Goal: Task Accomplishment & Management: Manage account settings

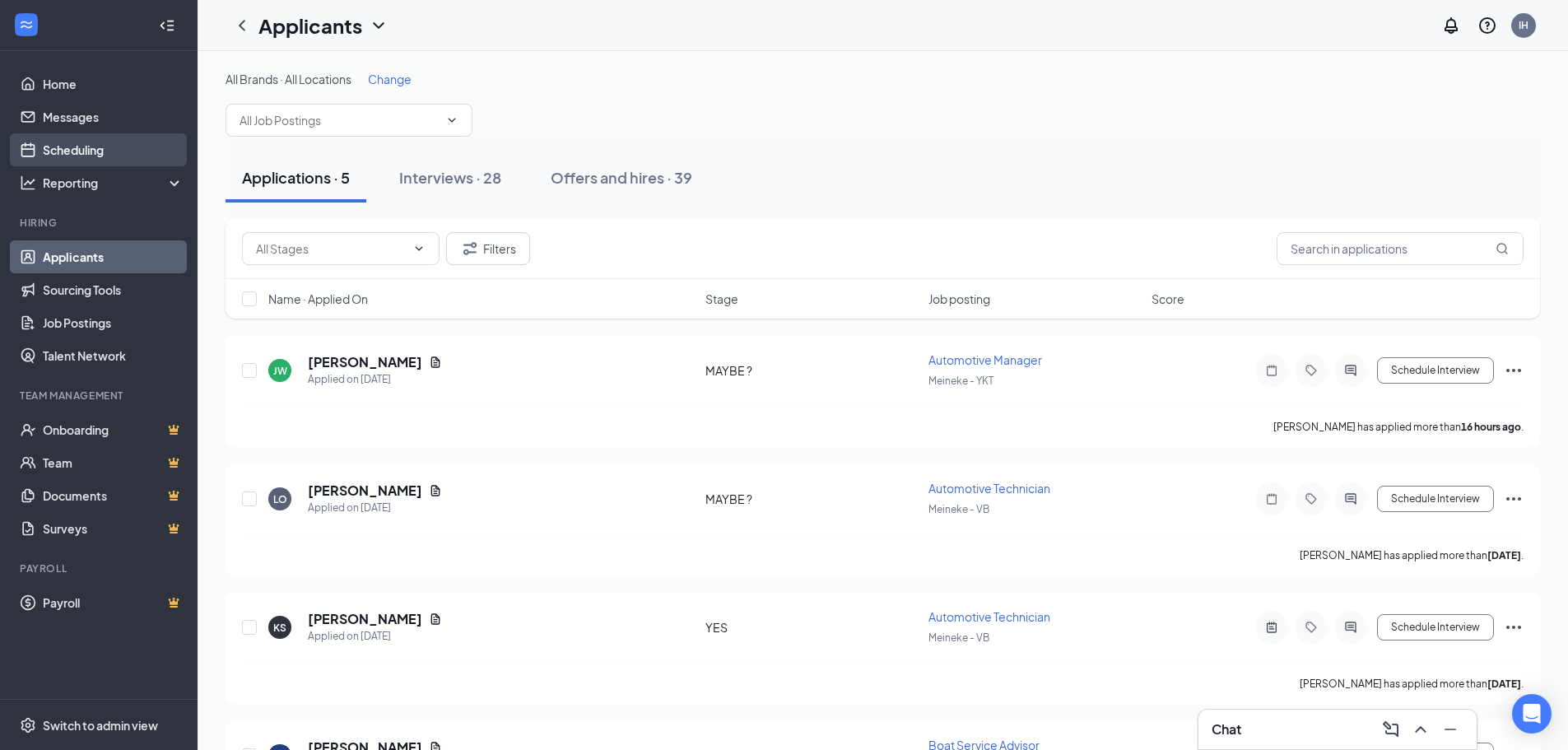
click at [97, 142] on link "Scheduling" at bounding box center [113, 149] width 141 height 33
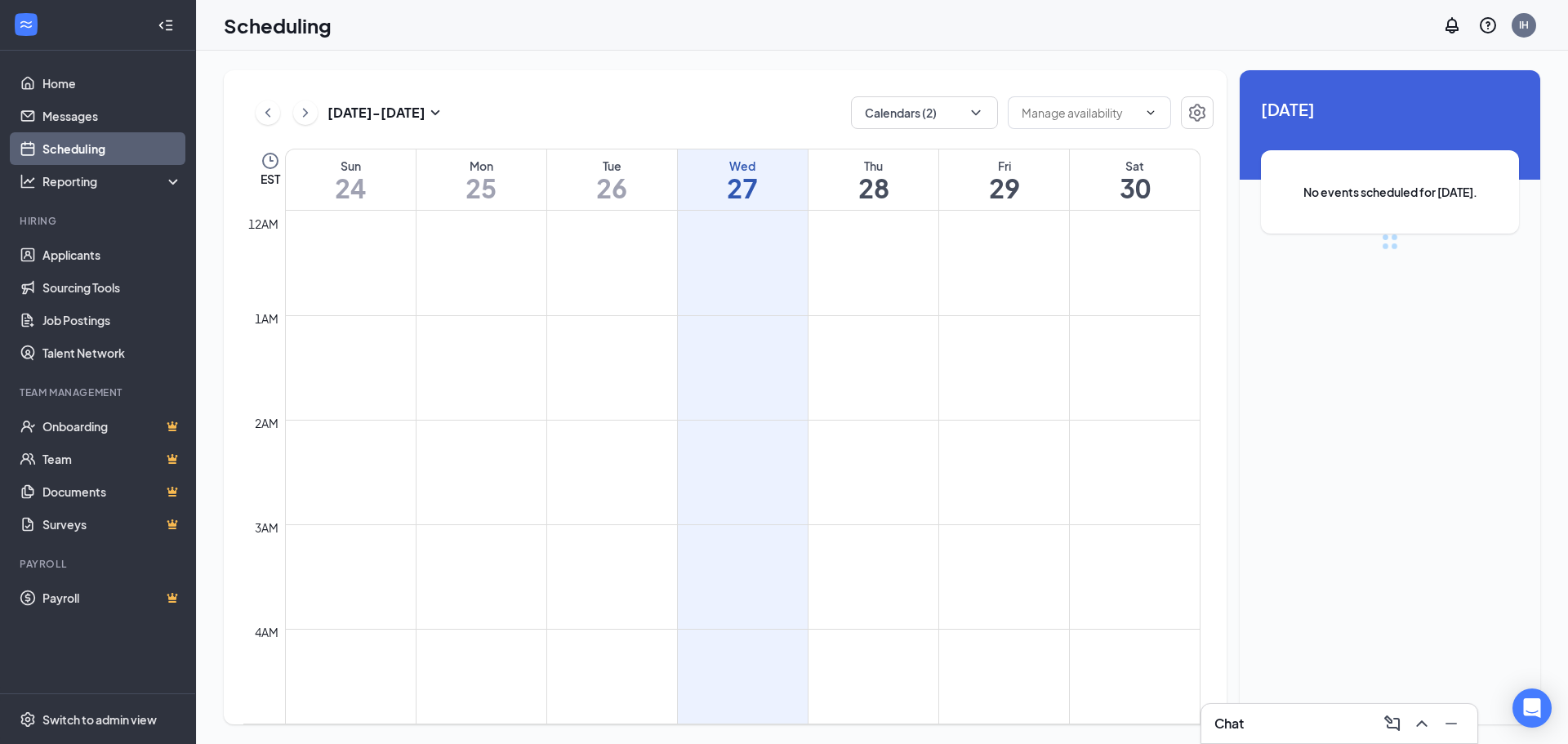
scroll to position [802, 0]
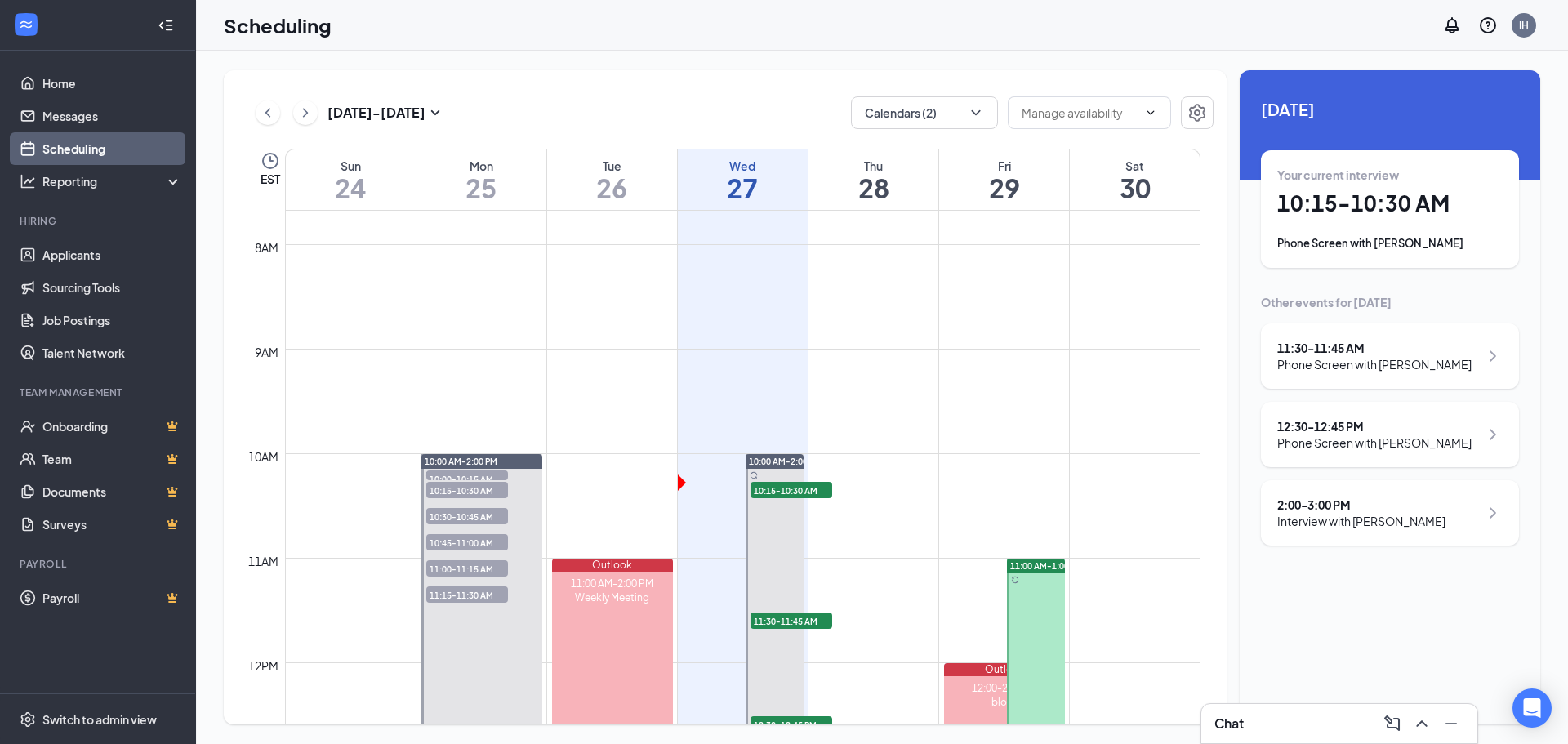
click at [1105, 227] on div "Your current interview 10:15 - 10:30 AM Phone Screen with [PERSON_NAME]" at bounding box center [1390, 209] width 226 height 85
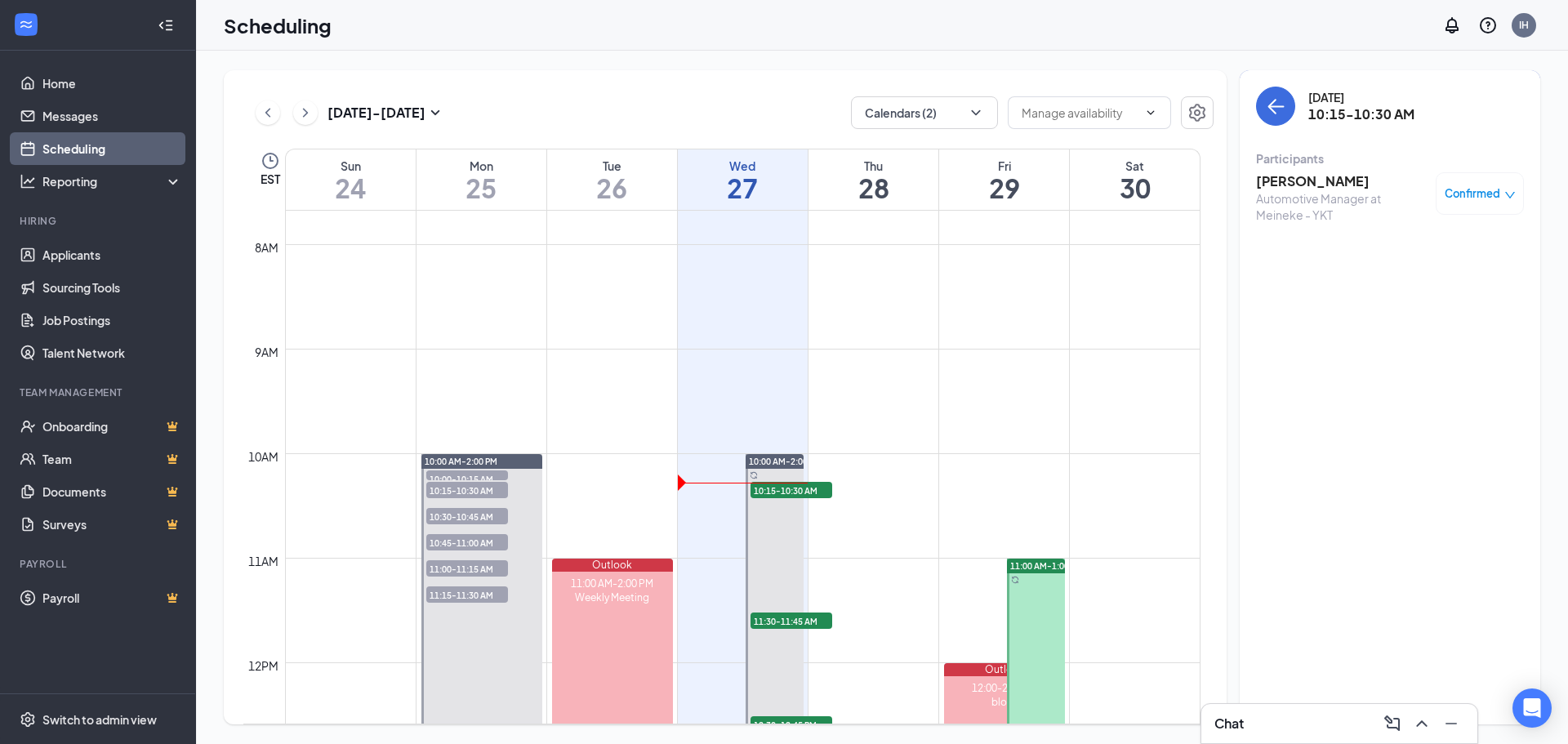
click at [1105, 182] on h3 "[PERSON_NAME]" at bounding box center [1342, 181] width 172 height 18
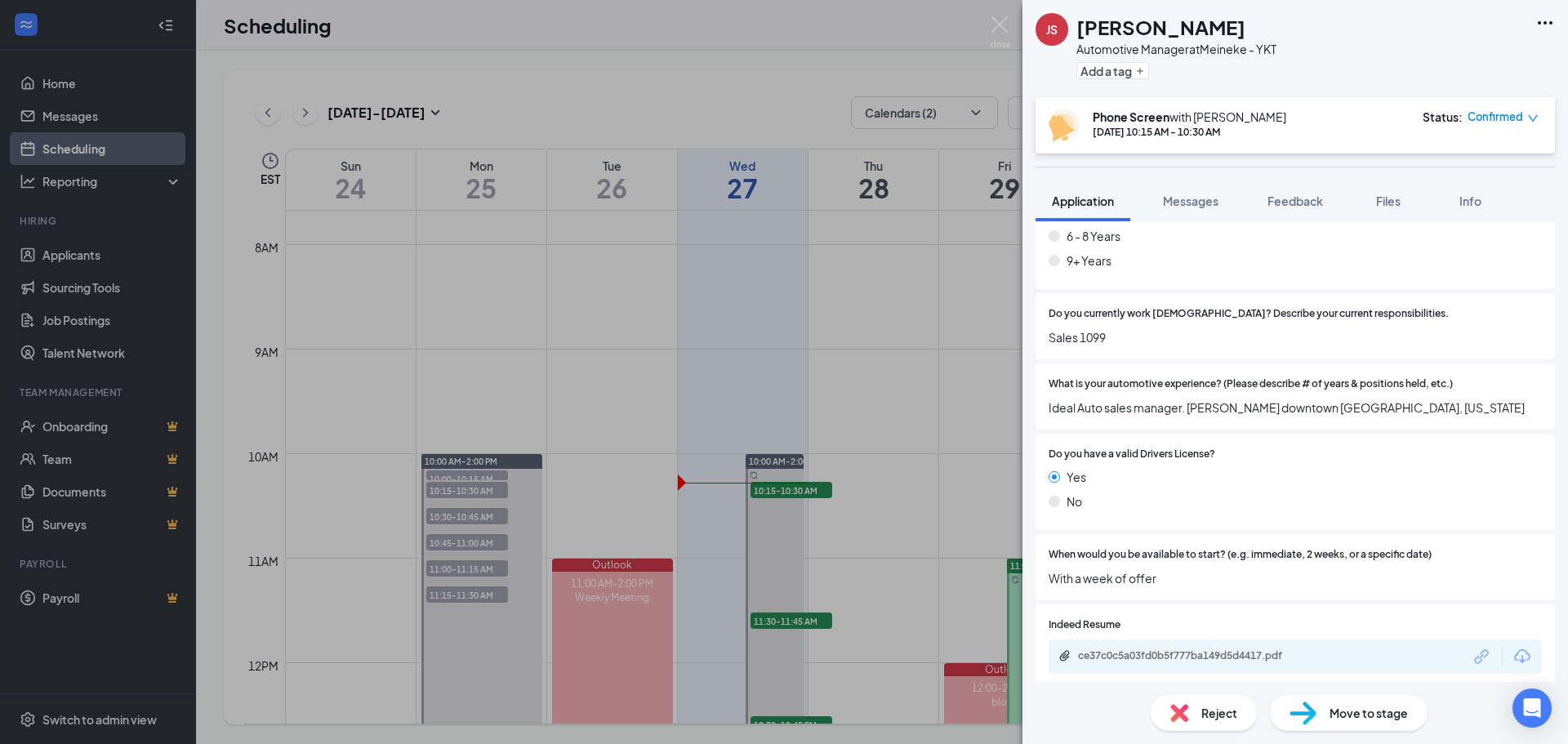
scroll to position [529, 0]
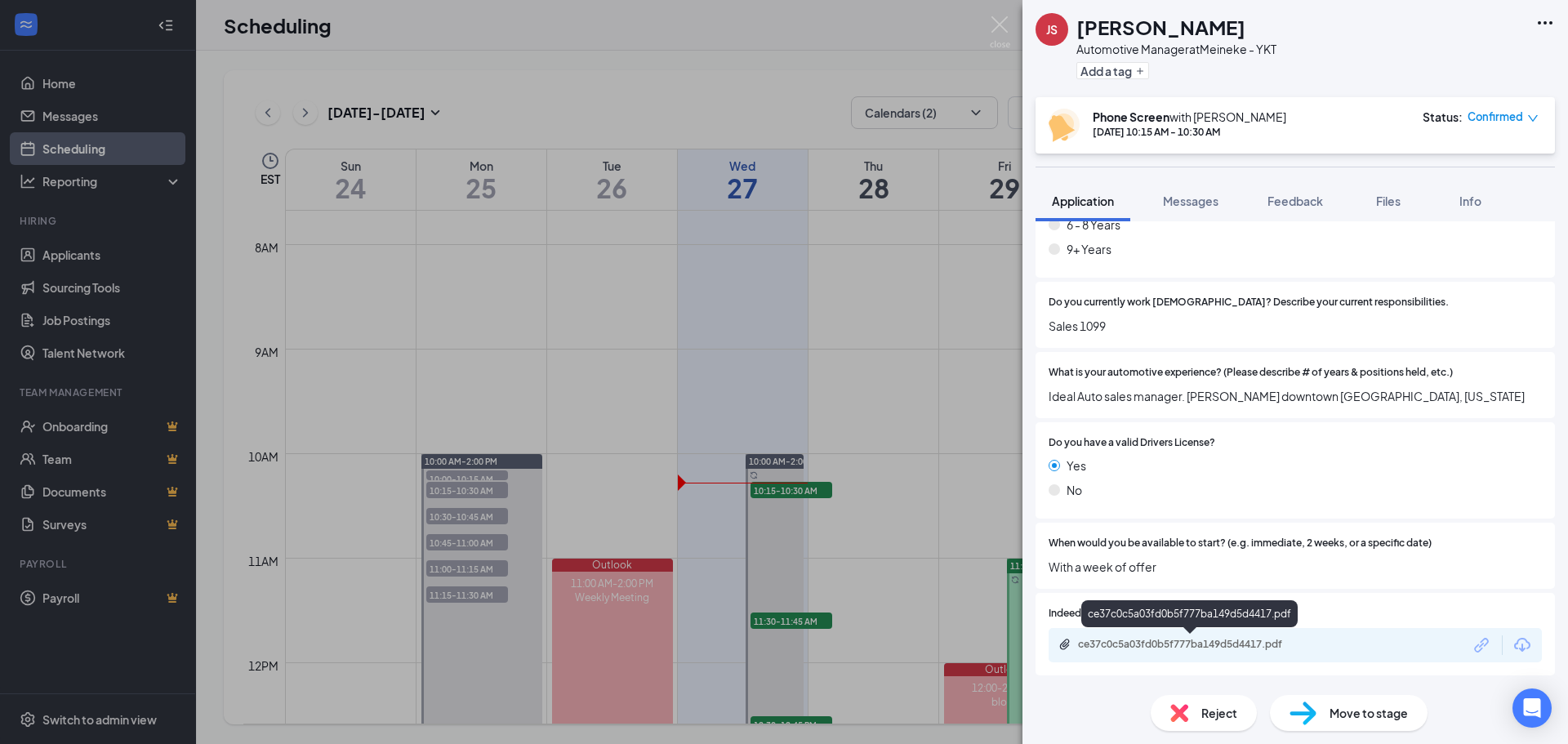
click at [1105, 619] on div "ce37c0c5a03fd0b5f777ba149d5d4417.pdf" at bounding box center [1192, 644] width 229 height 13
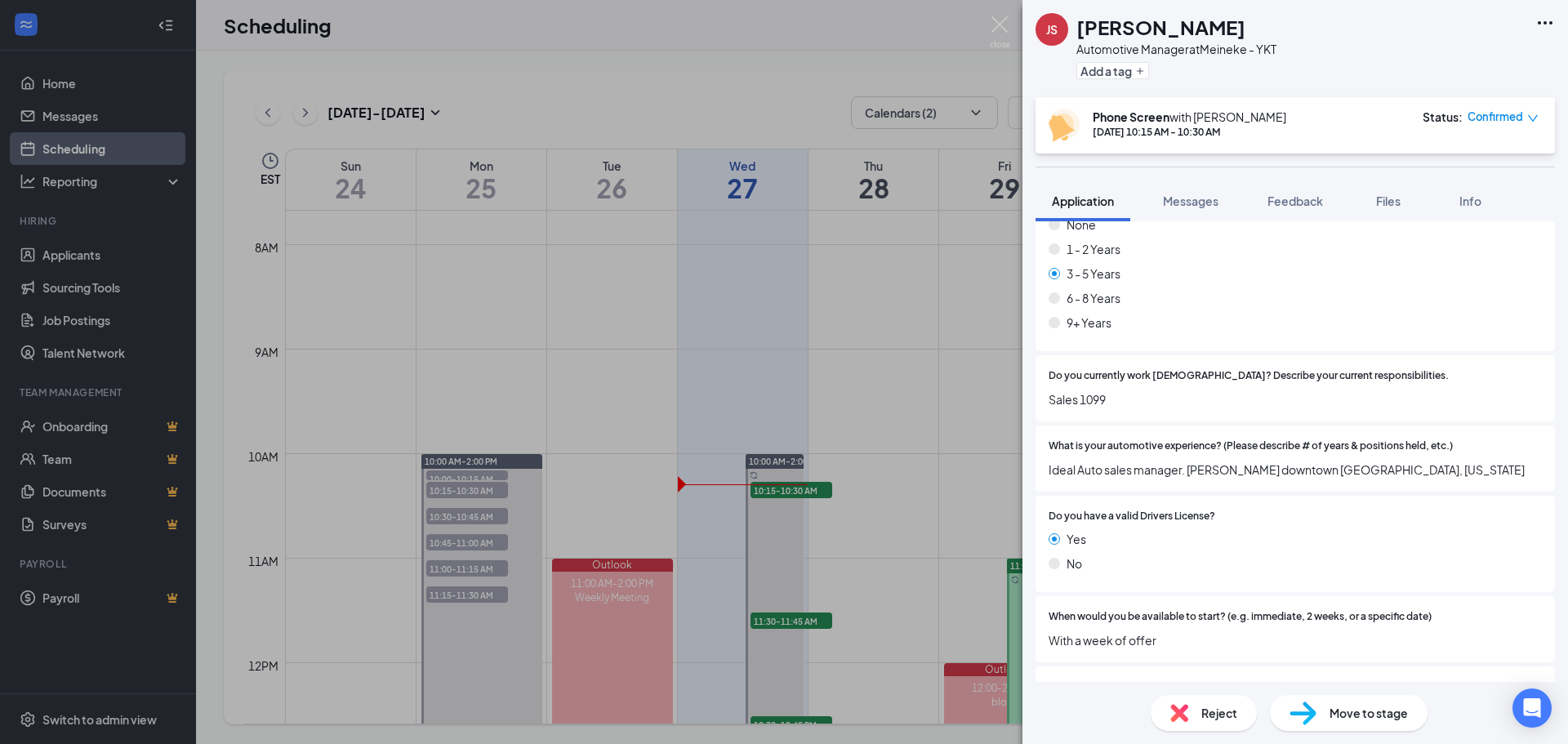
scroll to position [203, 0]
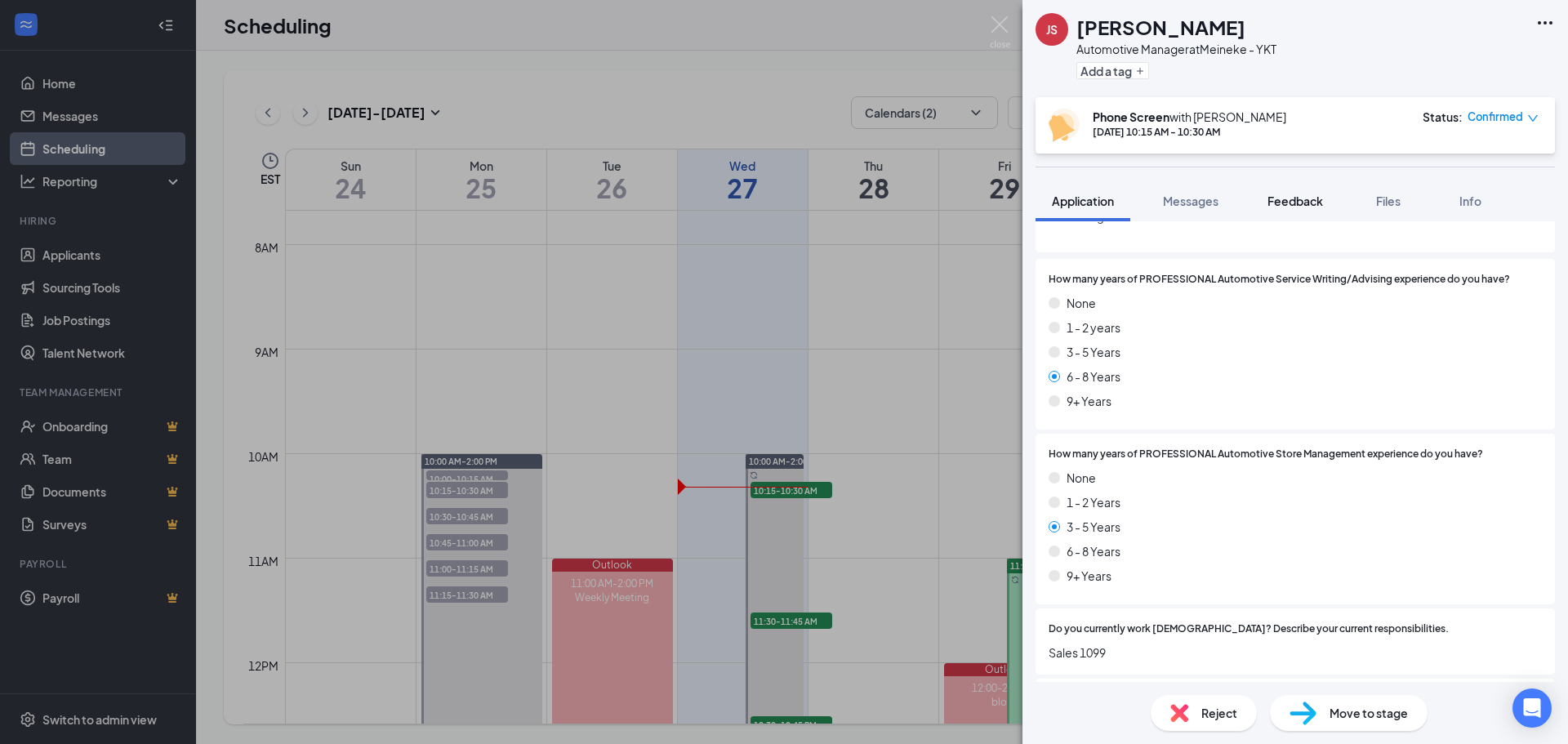
click at [1105, 186] on button "Feedback" at bounding box center [1295, 200] width 88 height 40
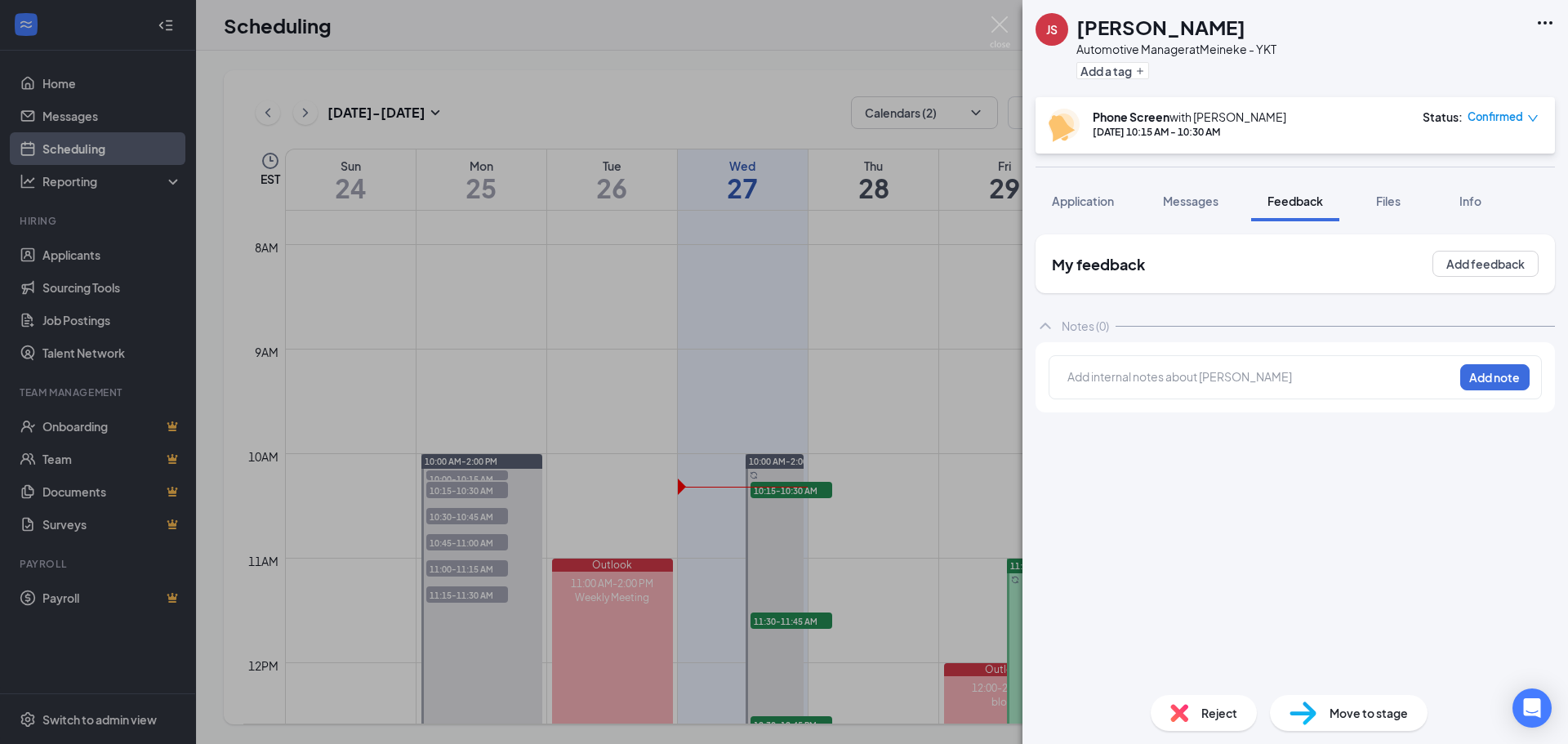
click at [1105, 373] on div at bounding box center [1261, 376] width 385 height 17
click at [1105, 378] on div at bounding box center [1261, 376] width 385 height 17
drag, startPoint x: 1520, startPoint y: 384, endPoint x: 1069, endPoint y: 383, distance: 451.0
click at [1066, 391] on div "lives in [GEOGRAPHIC_DATA]... Add note" at bounding box center [1295, 377] width 493 height 44
drag, startPoint x: 1174, startPoint y: 372, endPoint x: 936, endPoint y: 378, distance: 238.1
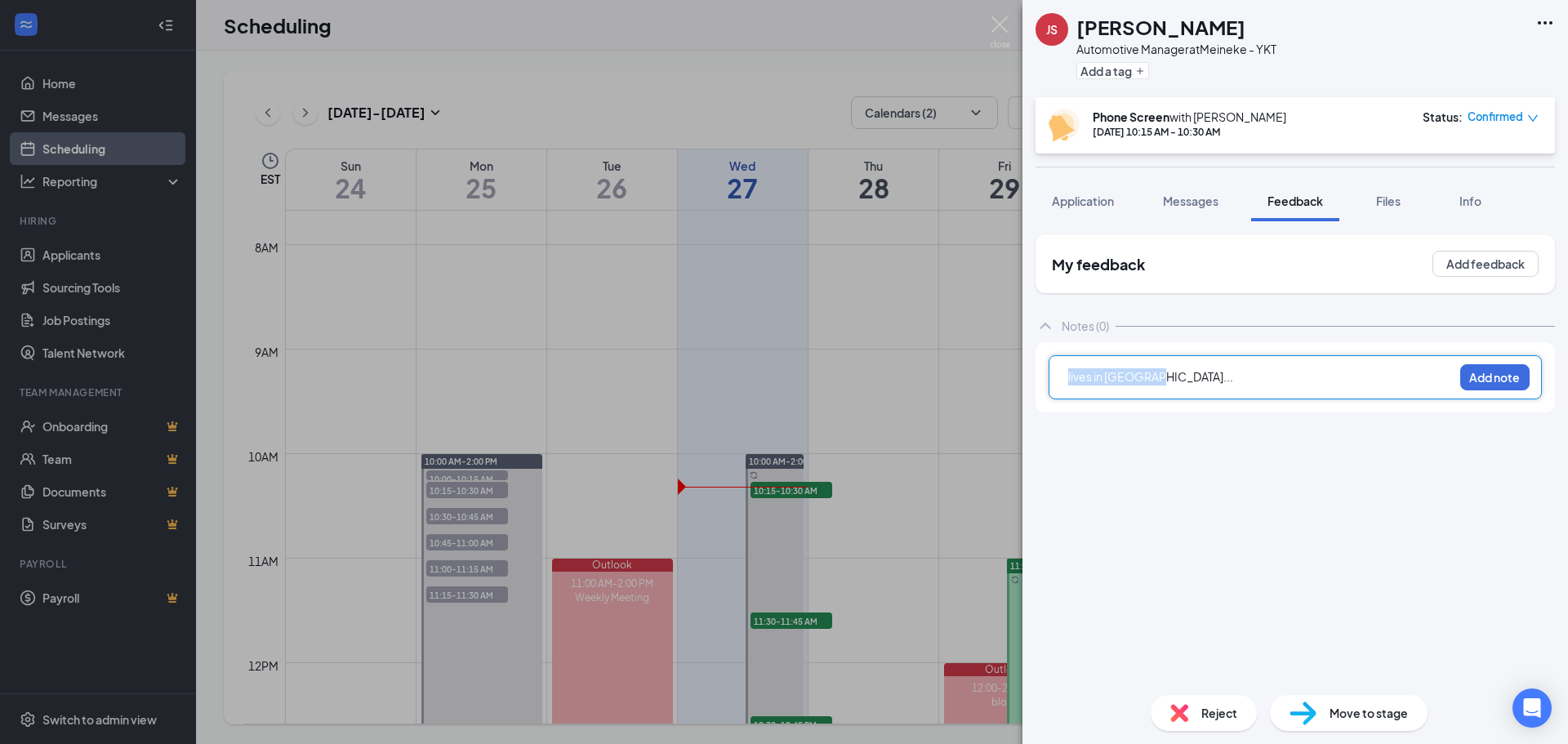
click at [936, 378] on div "JS [PERSON_NAME] Automotive Manager at Meineke - YKT Add a tag Phone Screen wit…" at bounding box center [784, 372] width 1568 height 744
copy span "lives in [GEOGRAPHIC_DATA]..."
click at [1105, 619] on div "Reject" at bounding box center [1203, 712] width 106 height 36
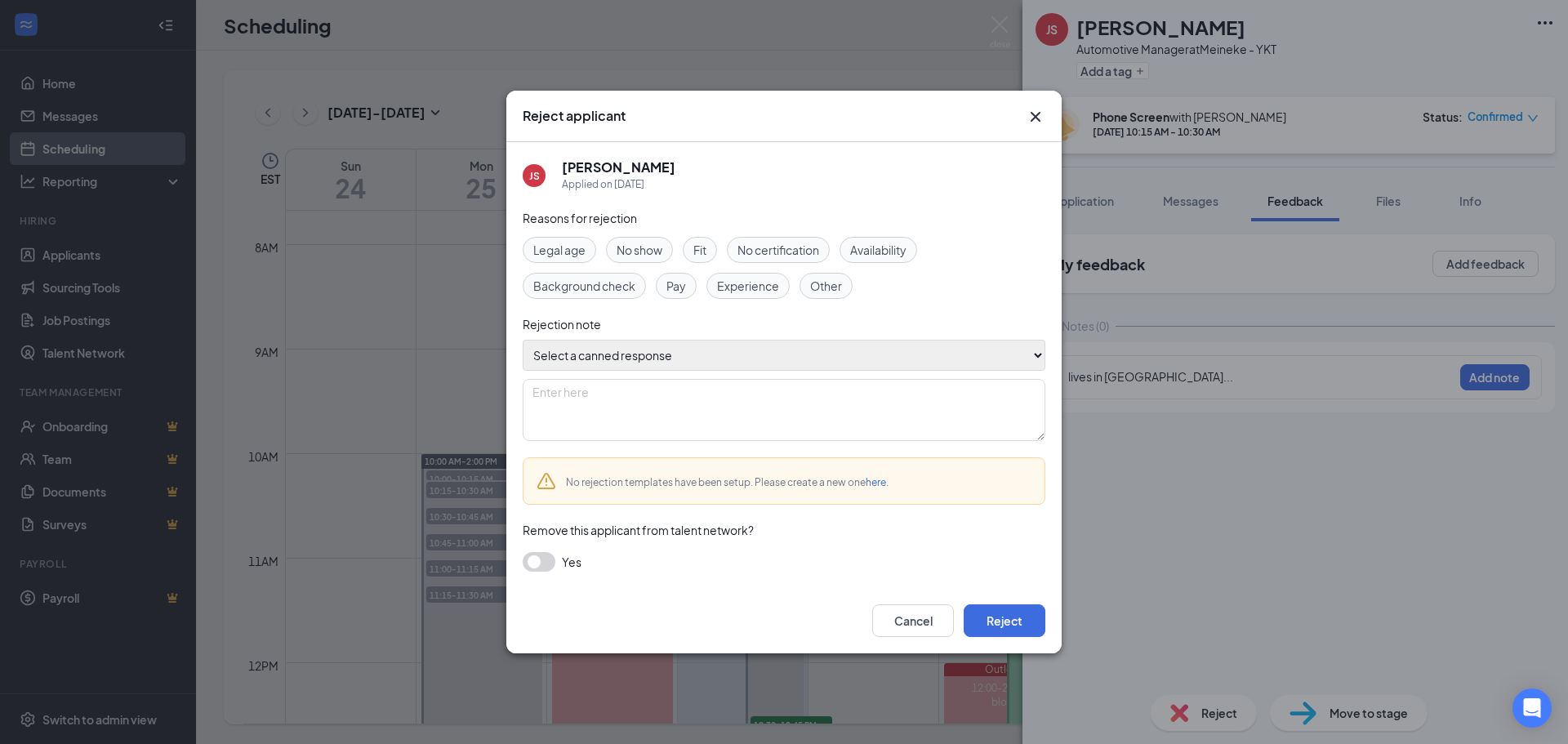
click at [624, 351] on select "Select a canned response Lacks experience Lacks relevant experience Did not ans…" at bounding box center [784, 354] width 523 height 31
drag, startPoint x: 921, startPoint y: 295, endPoint x: 843, endPoint y: 332, distance: 86.3
click at [921, 295] on div "Legal age No show Fit No certification Availability Background check Pay Experi…" at bounding box center [784, 268] width 523 height 62
click at [675, 380] on textarea at bounding box center [784, 410] width 523 height 62
paste textarea "lives in [GEOGRAPHIC_DATA]..."
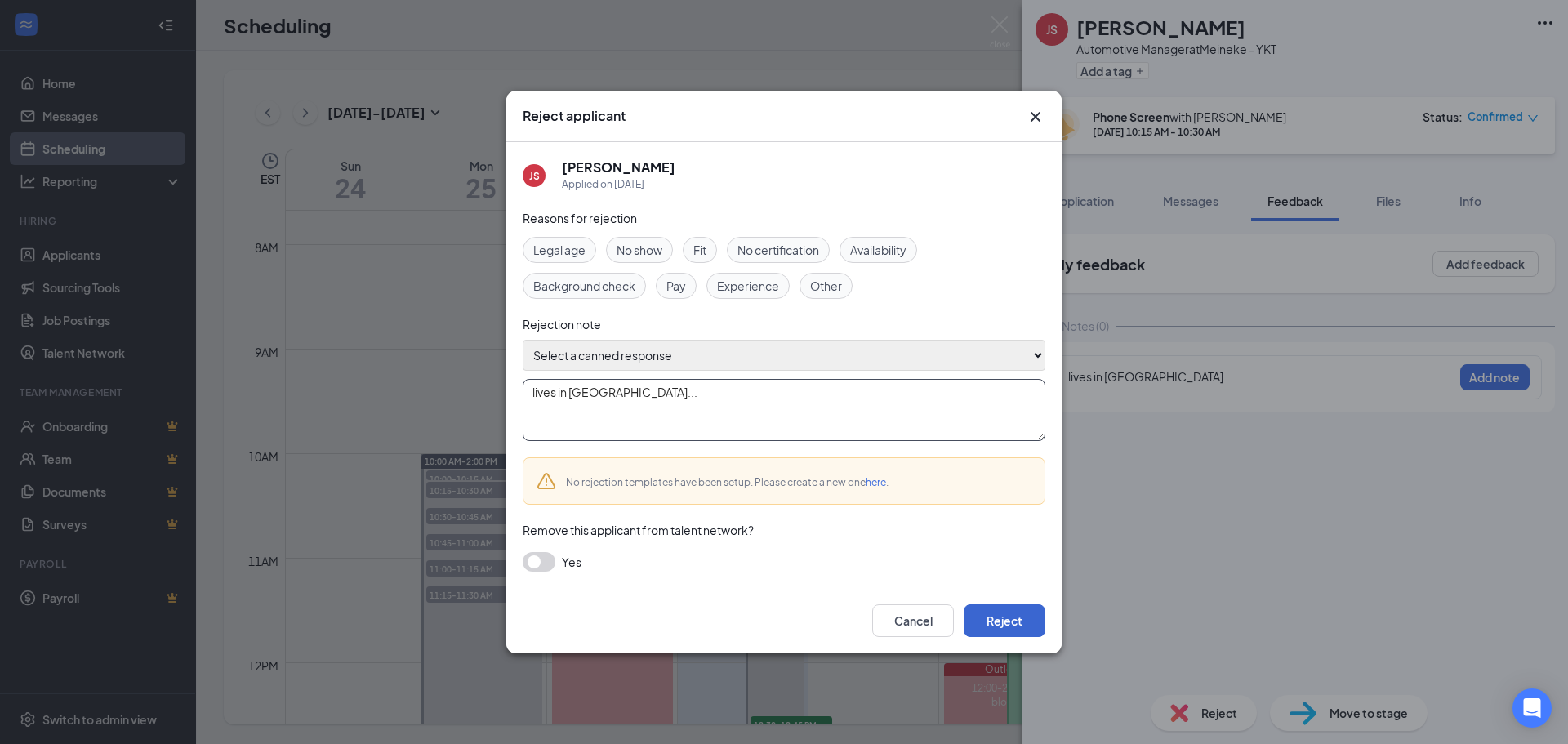
type textarea "lives in [GEOGRAPHIC_DATA]..."
click at [994, 619] on button "Reject" at bounding box center [1004, 620] width 82 height 33
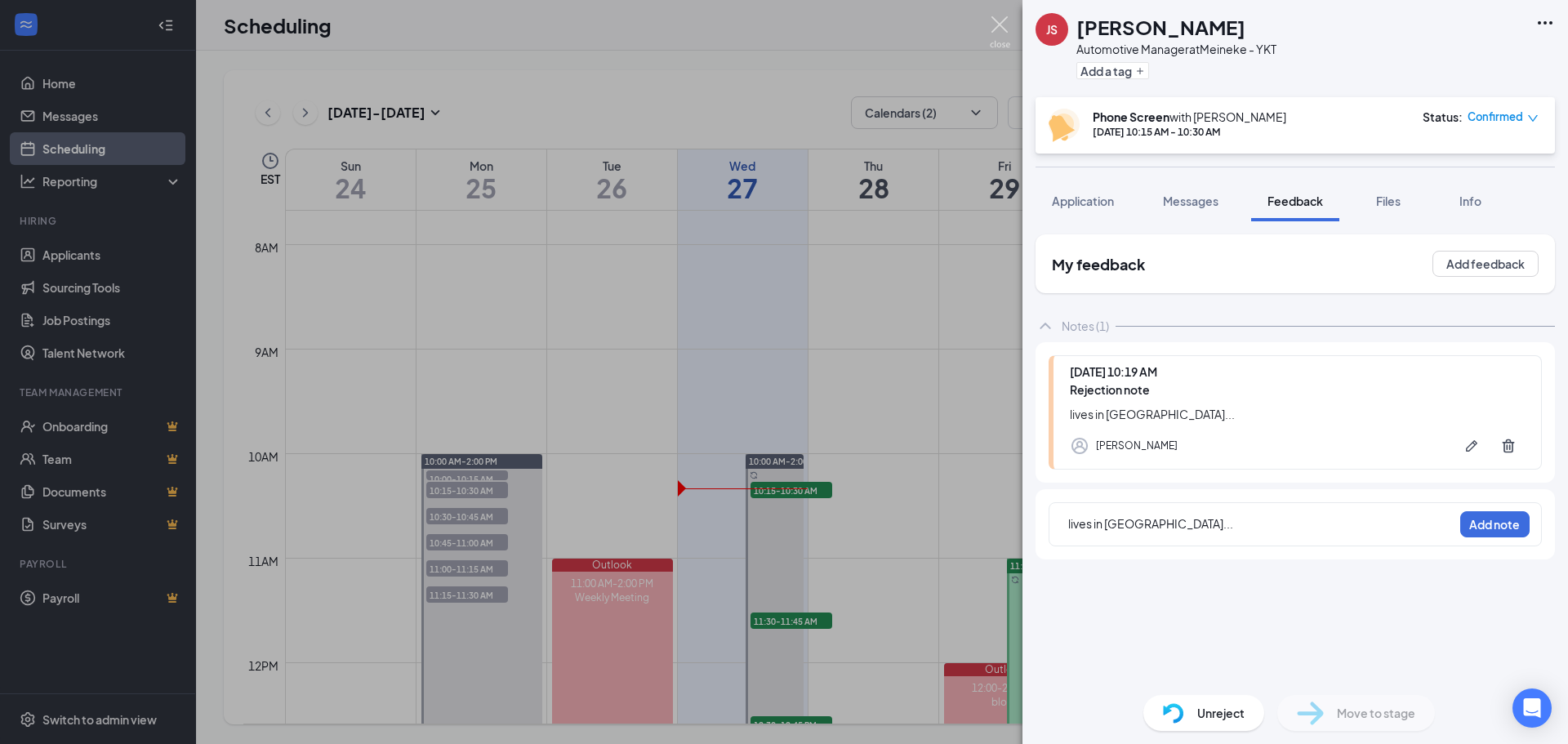
click at [998, 21] on img at bounding box center [1000, 32] width 20 height 32
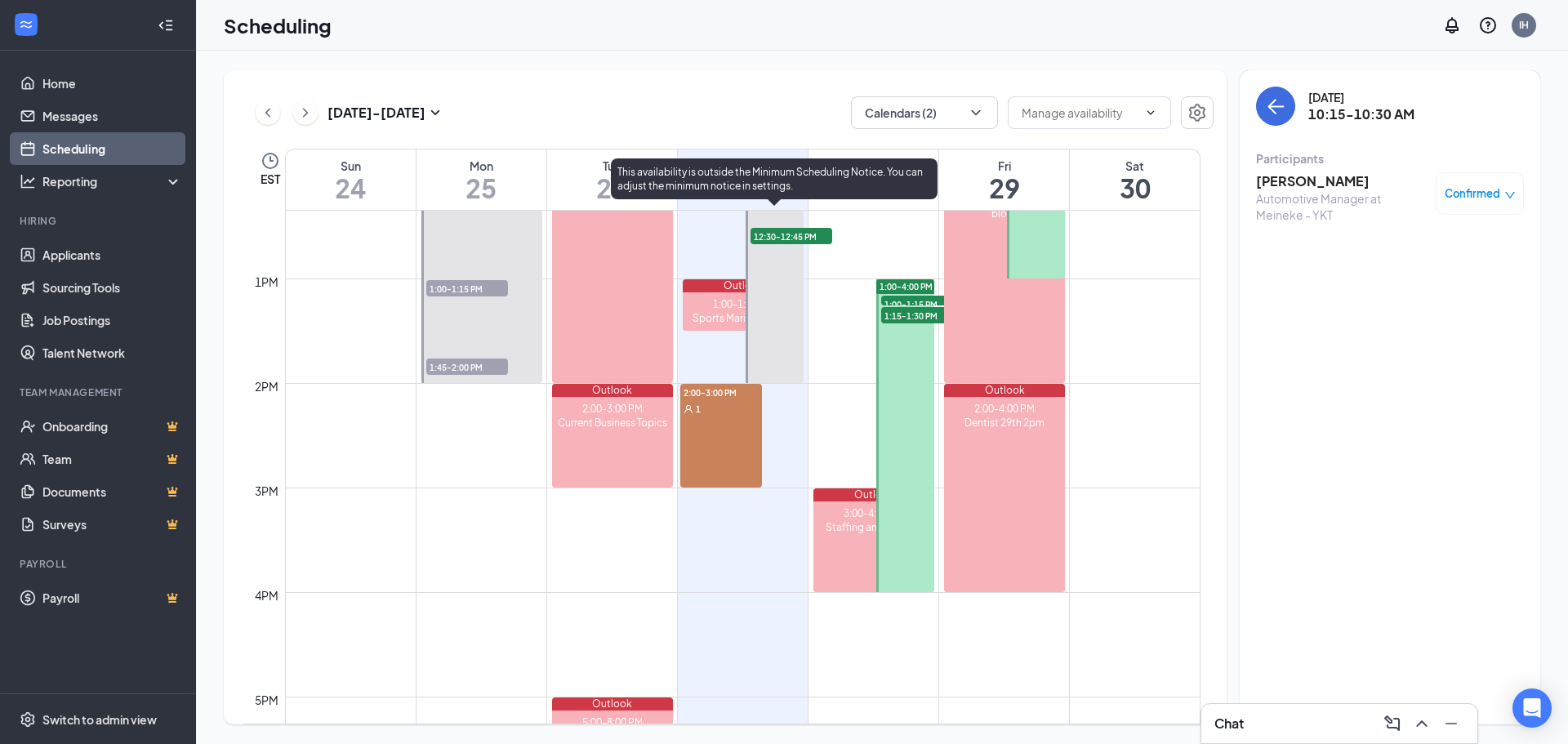
scroll to position [1292, 0]
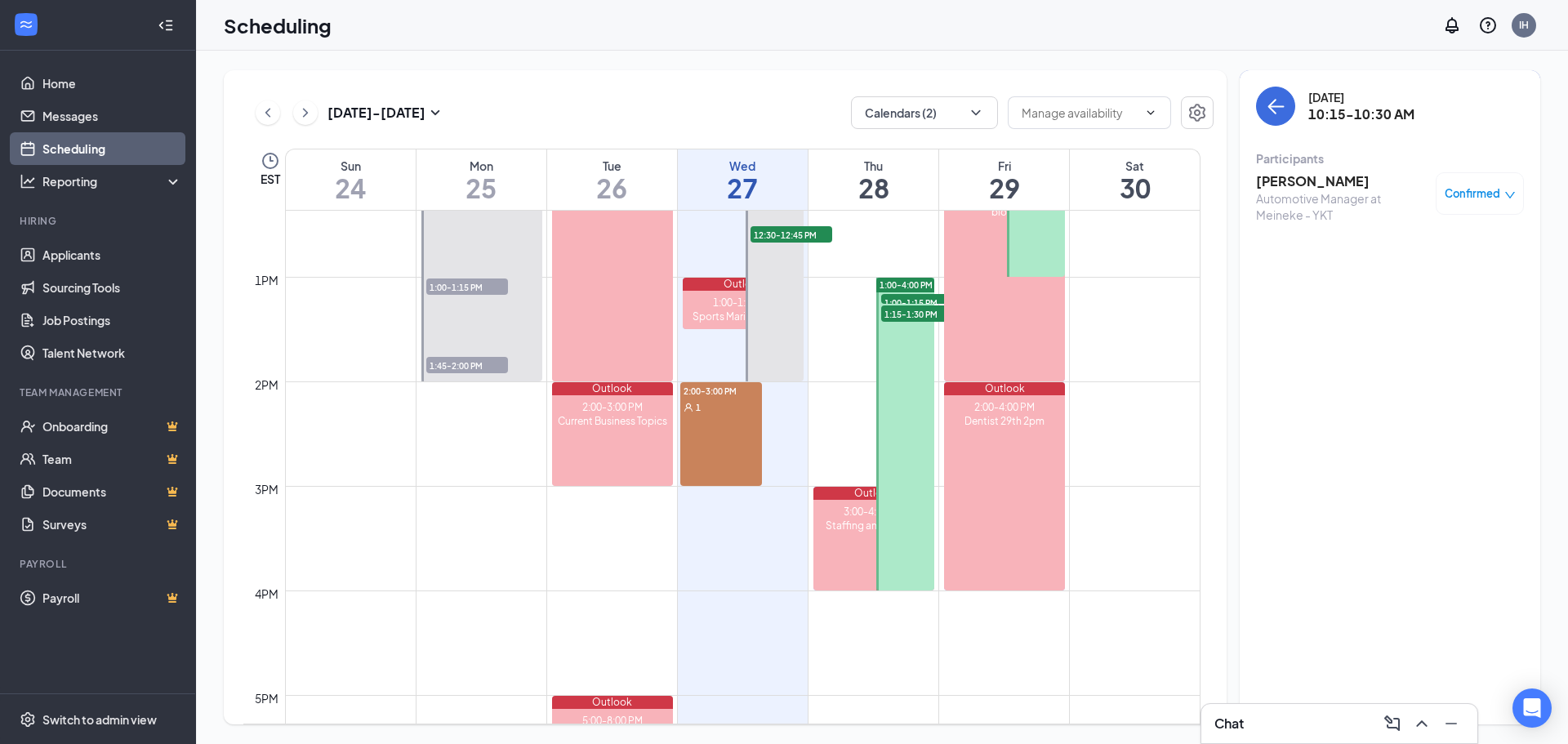
click at [717, 428] on div "2:00-3:00 PM 1" at bounding box center [721, 433] width 82 height 104
click at [1105, 182] on h3 "[PERSON_NAME]" at bounding box center [1342, 181] width 172 height 18
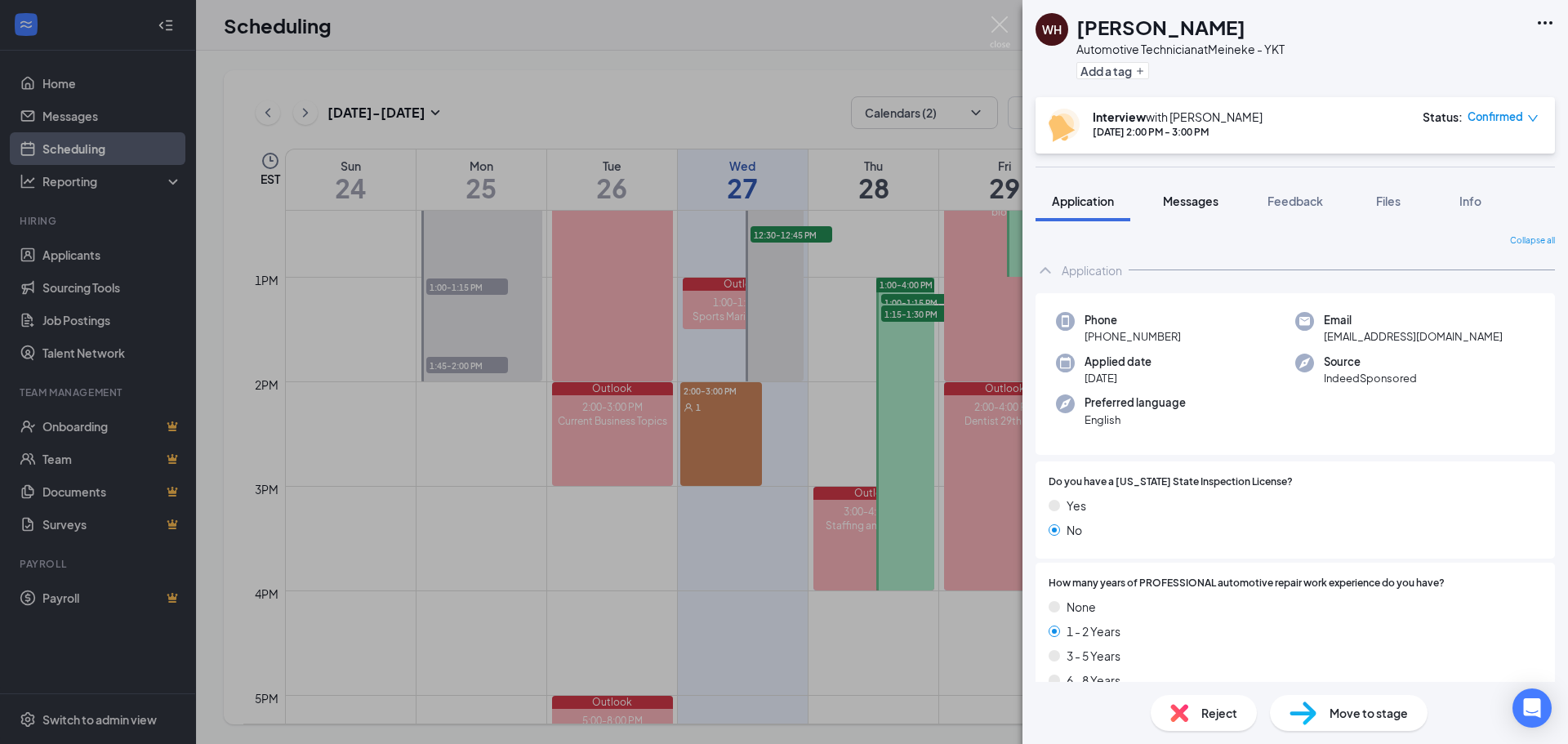
click at [1105, 200] on span "Messages" at bounding box center [1191, 200] width 56 height 14
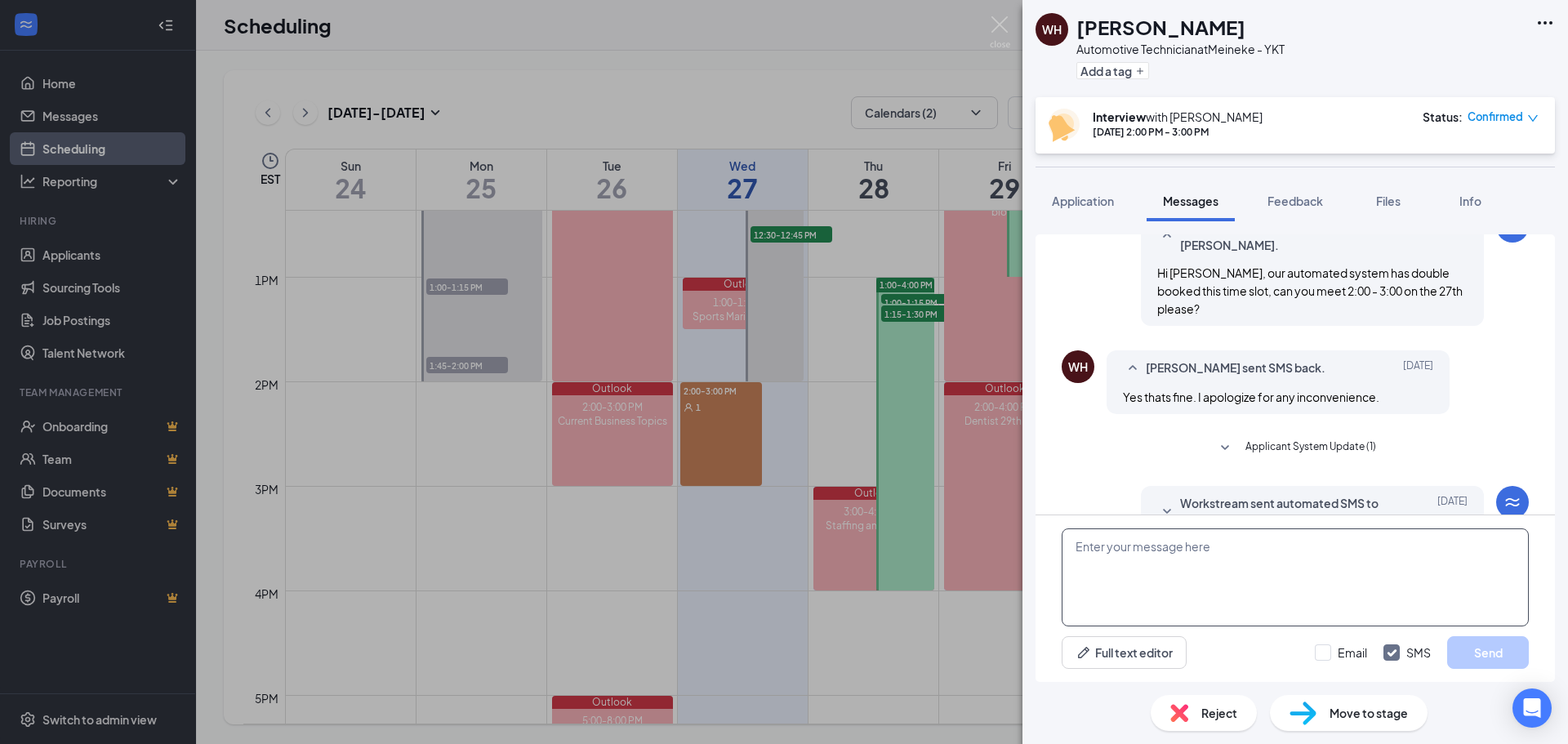
scroll to position [496, 0]
click at [1105, 550] on textarea at bounding box center [1295, 577] width 467 height 98
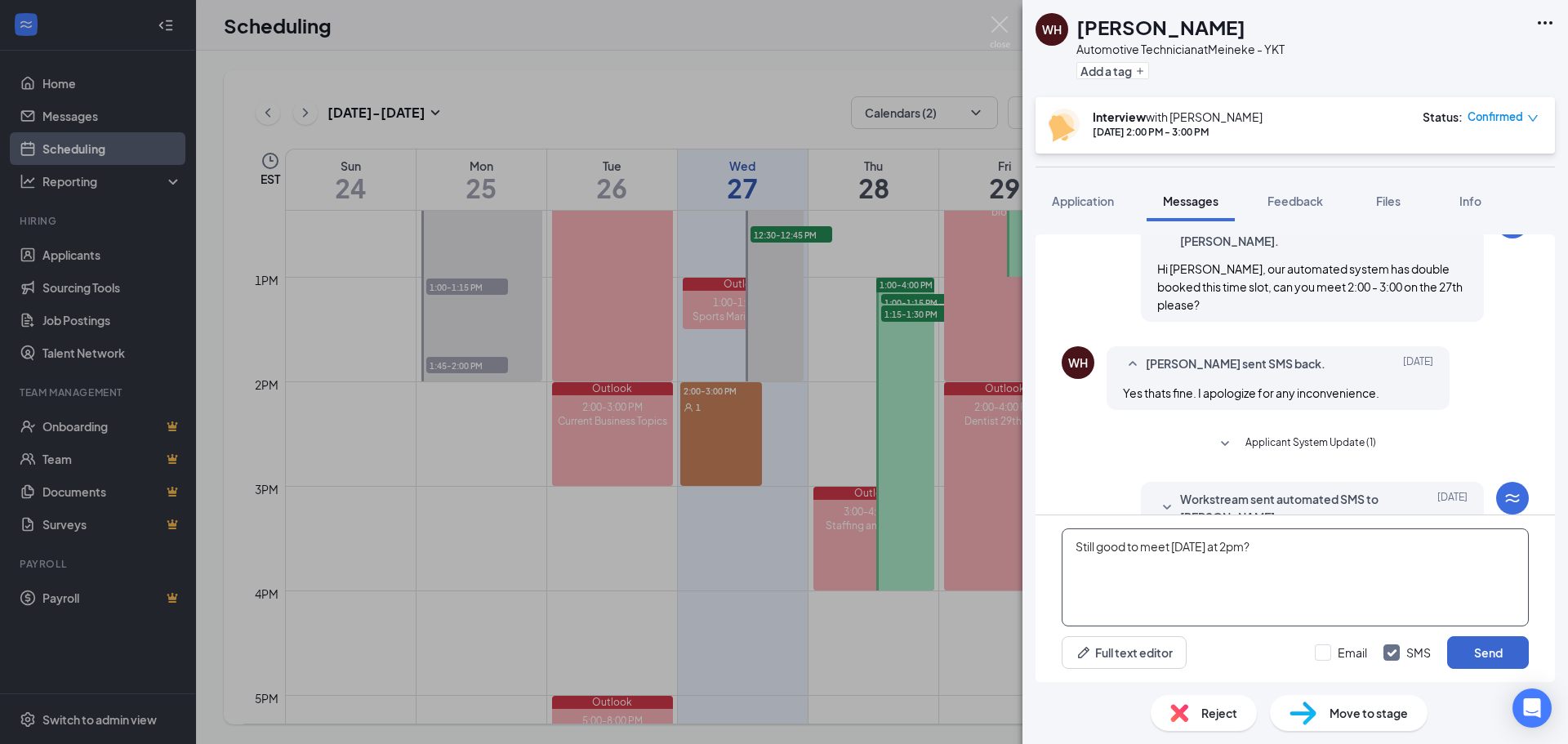
type textarea "Still good to meet [DATE] at 2pm?"
click at [1105, 619] on button "Send" at bounding box center [1488, 651] width 82 height 33
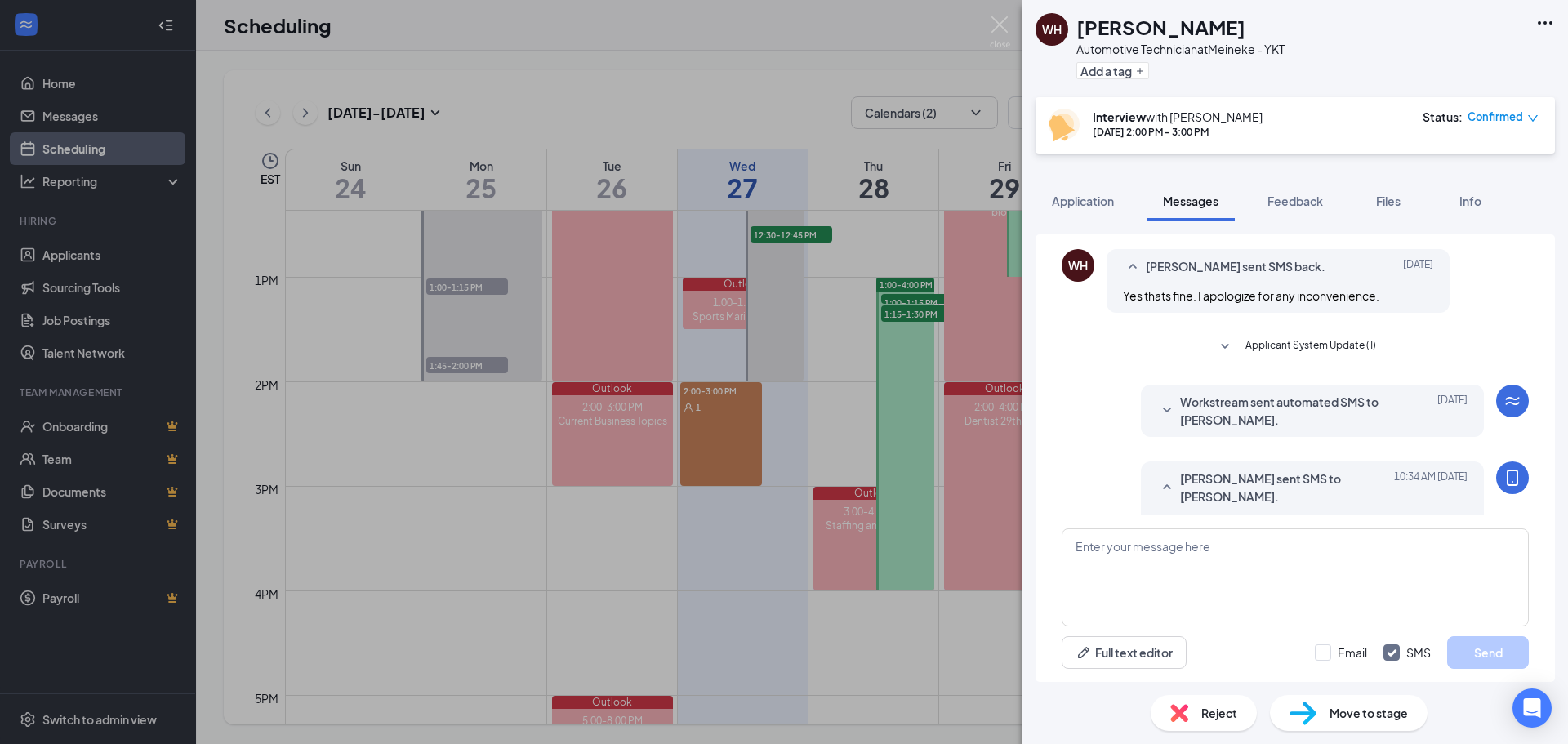
scroll to position [600, 0]
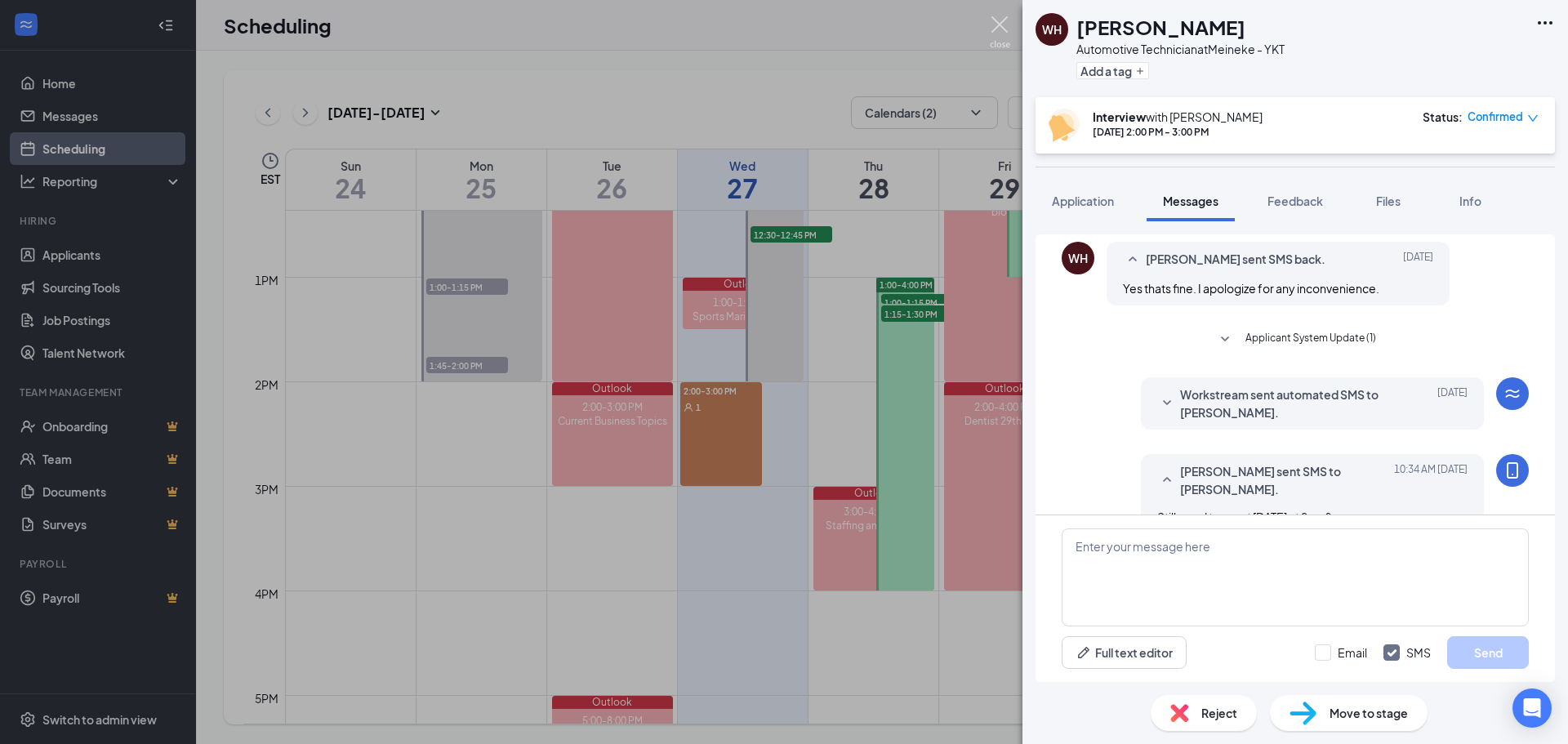
click at [1002, 25] on img at bounding box center [1000, 32] width 20 height 32
